Goal: Transaction & Acquisition: Purchase product/service

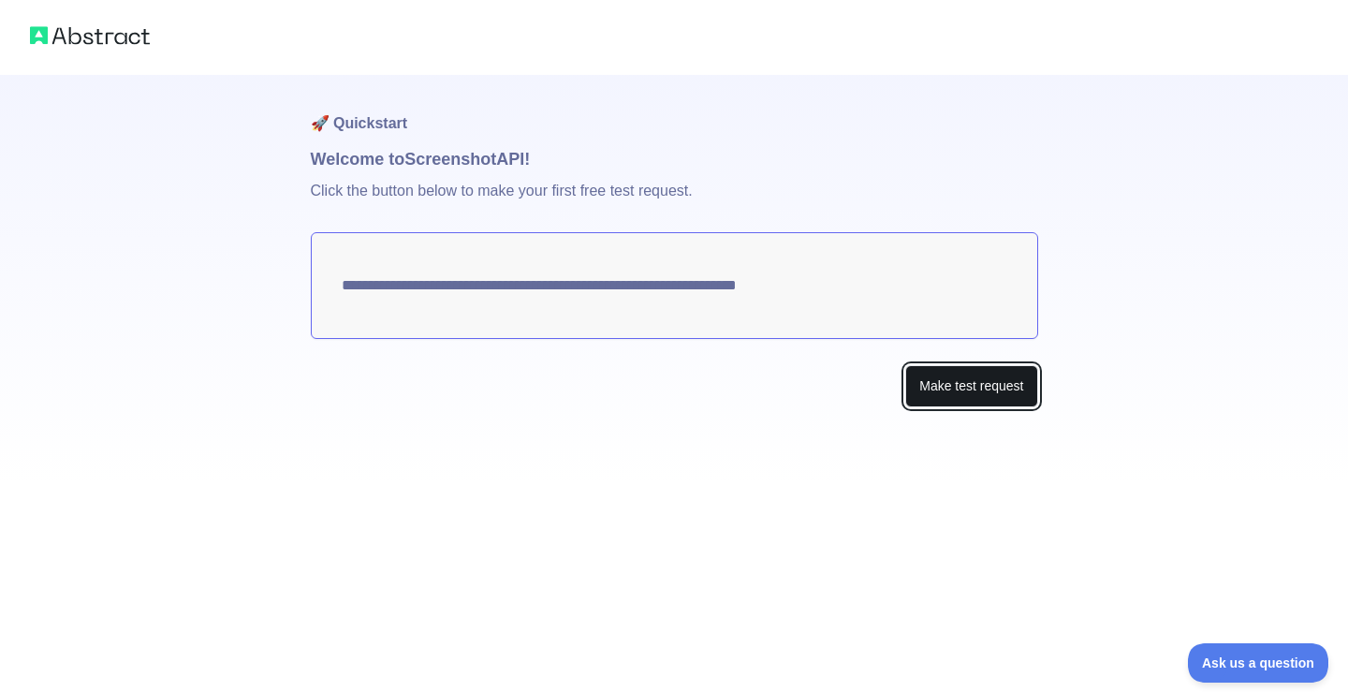
click at [992, 394] on button "Make test request" at bounding box center [971, 386] width 132 height 42
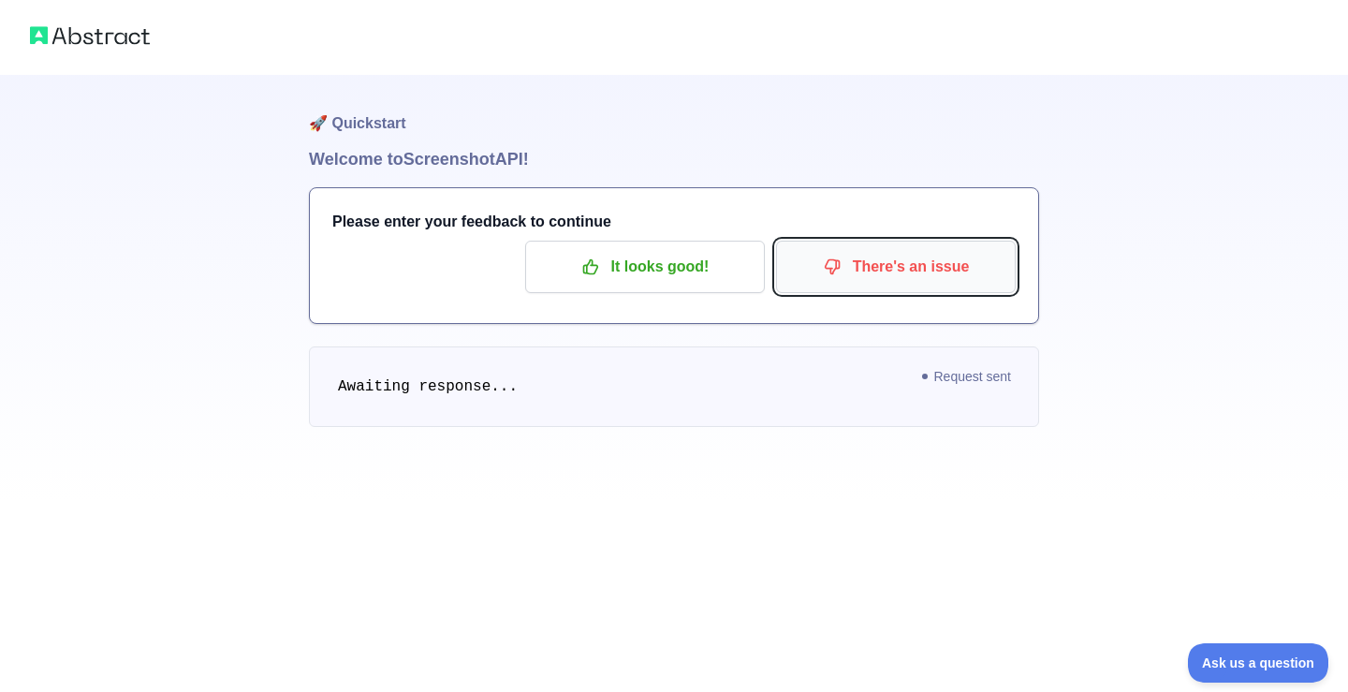
click at [866, 272] on p "There's an issue" at bounding box center [896, 267] width 212 height 32
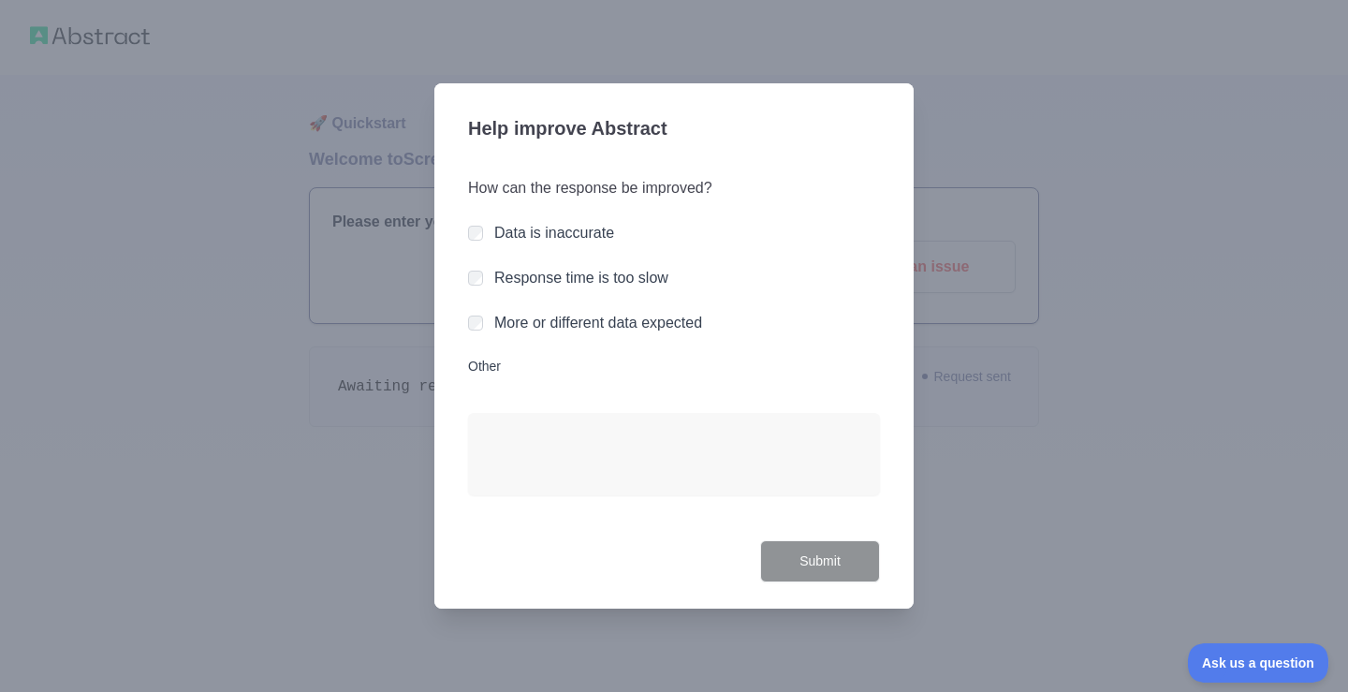
click at [596, 278] on label "Response time is too slow" at bounding box center [581, 278] width 174 height 16
click at [823, 556] on button "Submit" at bounding box center [820, 561] width 120 height 42
